Goal: Transaction & Acquisition: Purchase product/service

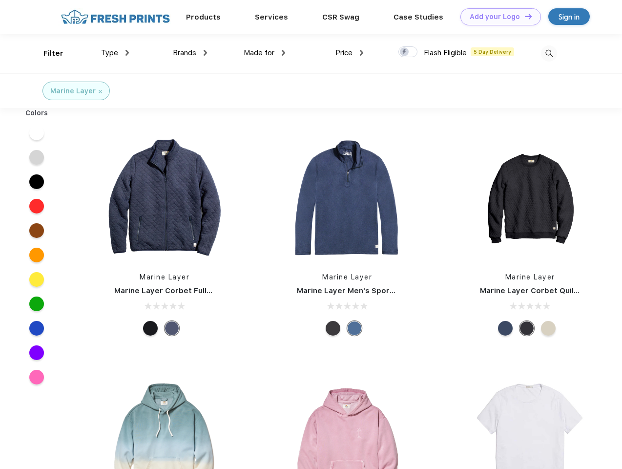
click at [497, 17] on link "Add your Logo Design Tool" at bounding box center [500, 16] width 81 height 17
click at [0, 0] on div "Design Tool" at bounding box center [0, 0] width 0 height 0
click at [524, 16] on link "Add your Logo Design Tool" at bounding box center [500, 16] width 81 height 17
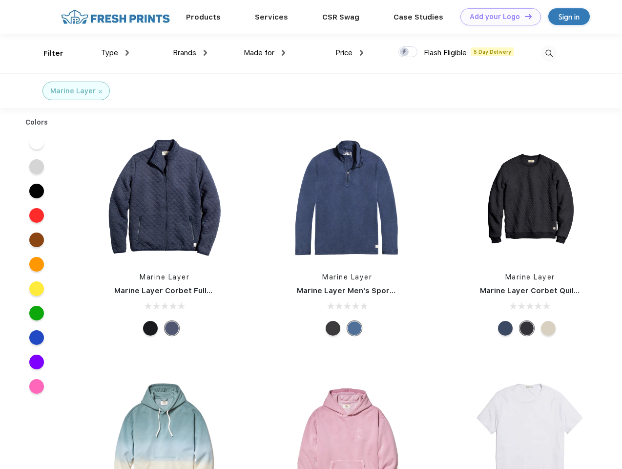
click at [47, 53] on div "Filter" at bounding box center [53, 53] width 20 height 11
click at [115, 53] on span "Type" at bounding box center [109, 52] width 17 height 9
click at [190, 53] on span "Brands" at bounding box center [184, 52] width 23 height 9
click at [265, 53] on span "Made for" at bounding box center [259, 52] width 31 height 9
click at [349, 53] on span "Price" at bounding box center [343, 52] width 17 height 9
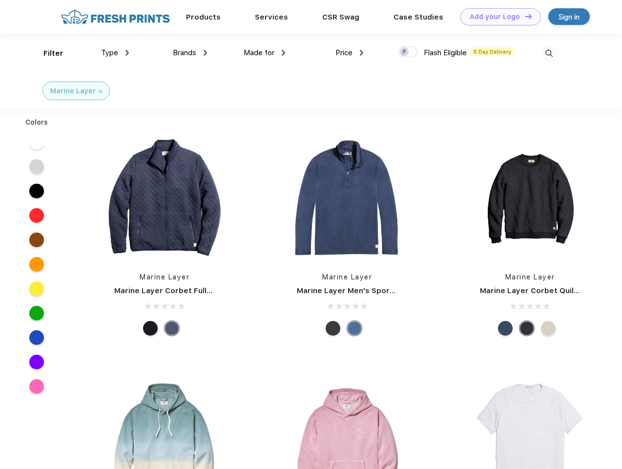
click at [408, 52] on div at bounding box center [407, 51] width 19 height 11
click at [405, 52] on input "checkbox" at bounding box center [401, 49] width 6 height 6
click at [549, 53] on img at bounding box center [549, 53] width 16 height 16
